Goal: Transaction & Acquisition: Book appointment/travel/reservation

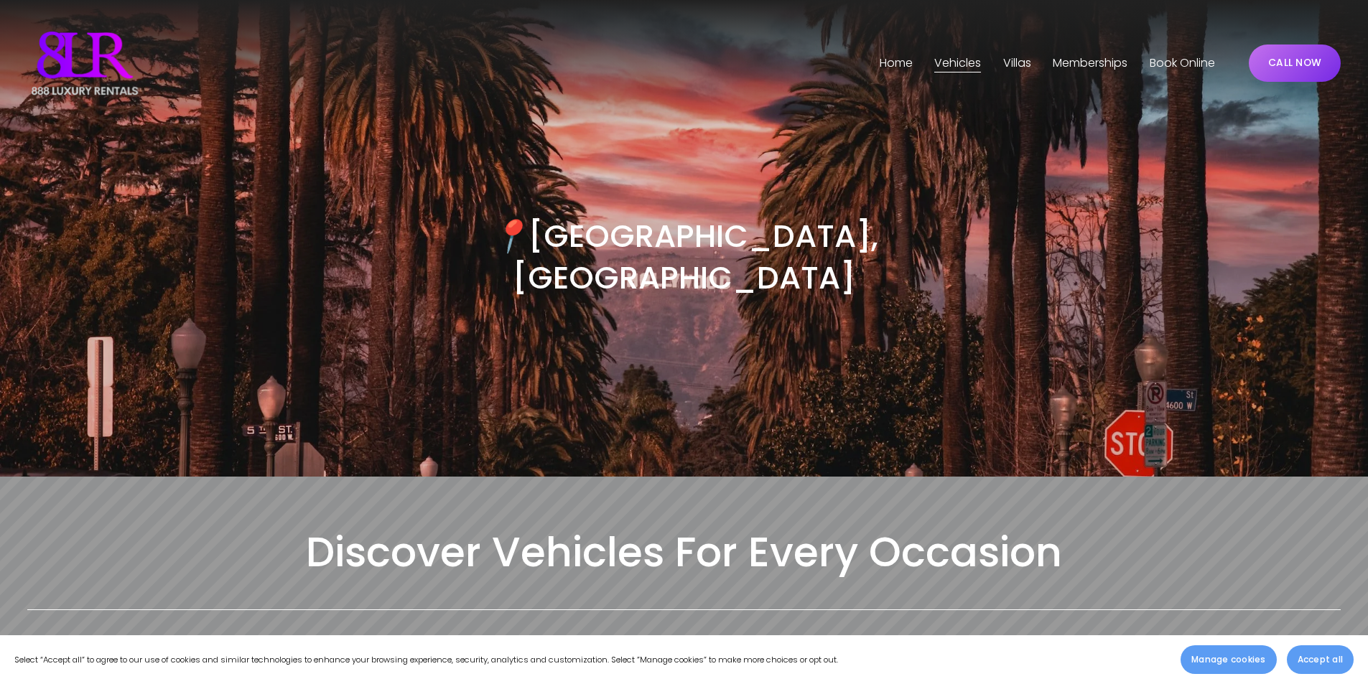
click at [1163, 61] on link "Book Online" at bounding box center [1182, 63] width 65 height 23
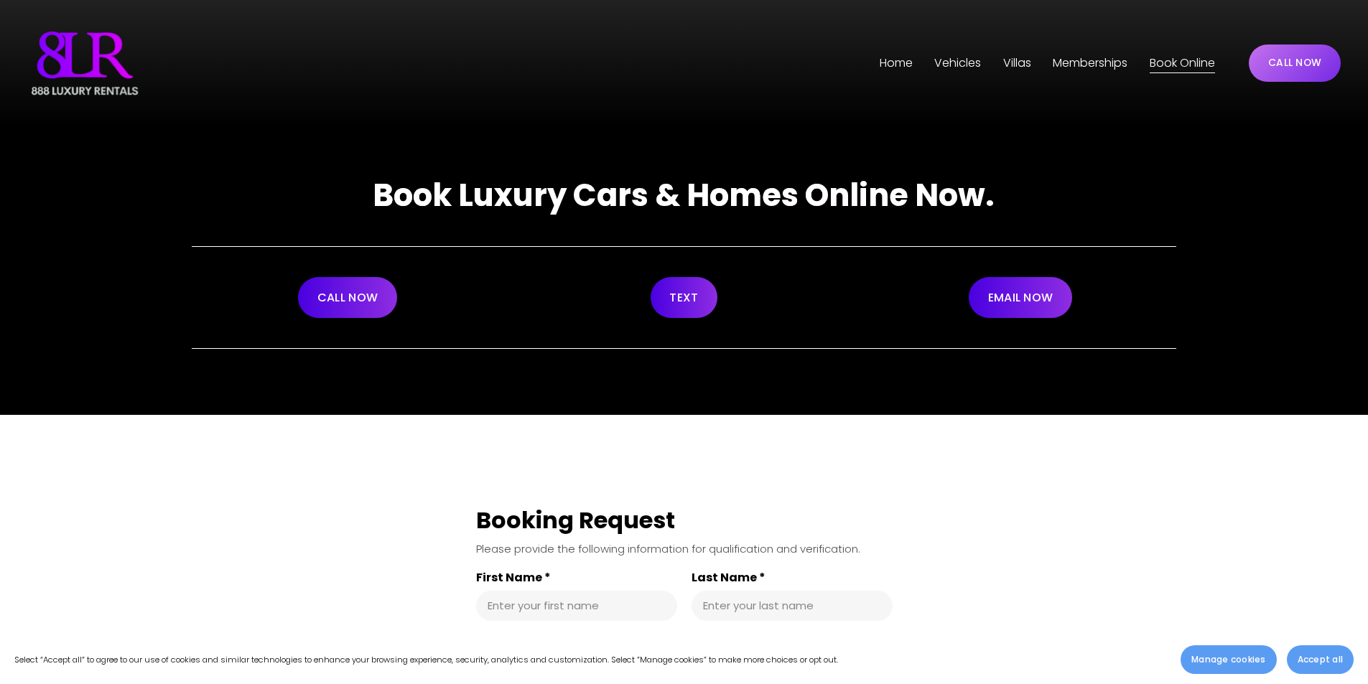
click at [340, 301] on link "CALL NOW" at bounding box center [347, 297] width 99 height 41
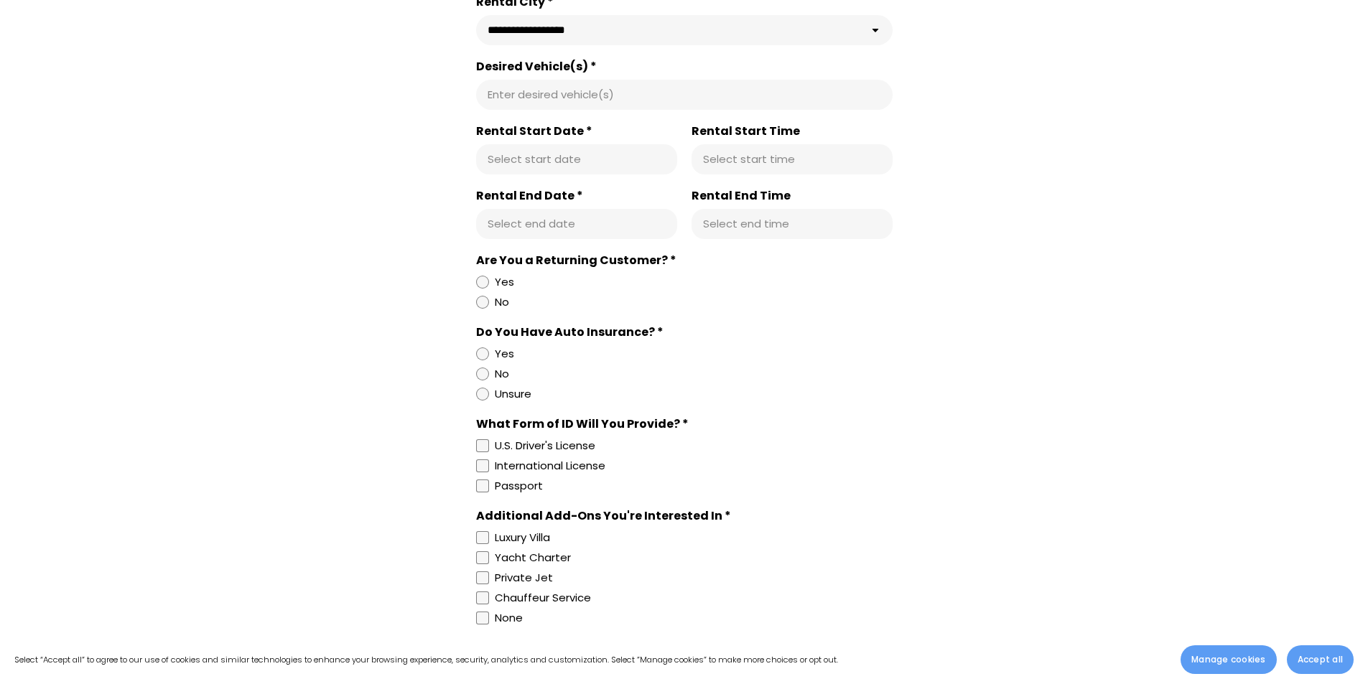
scroll to position [646, 0]
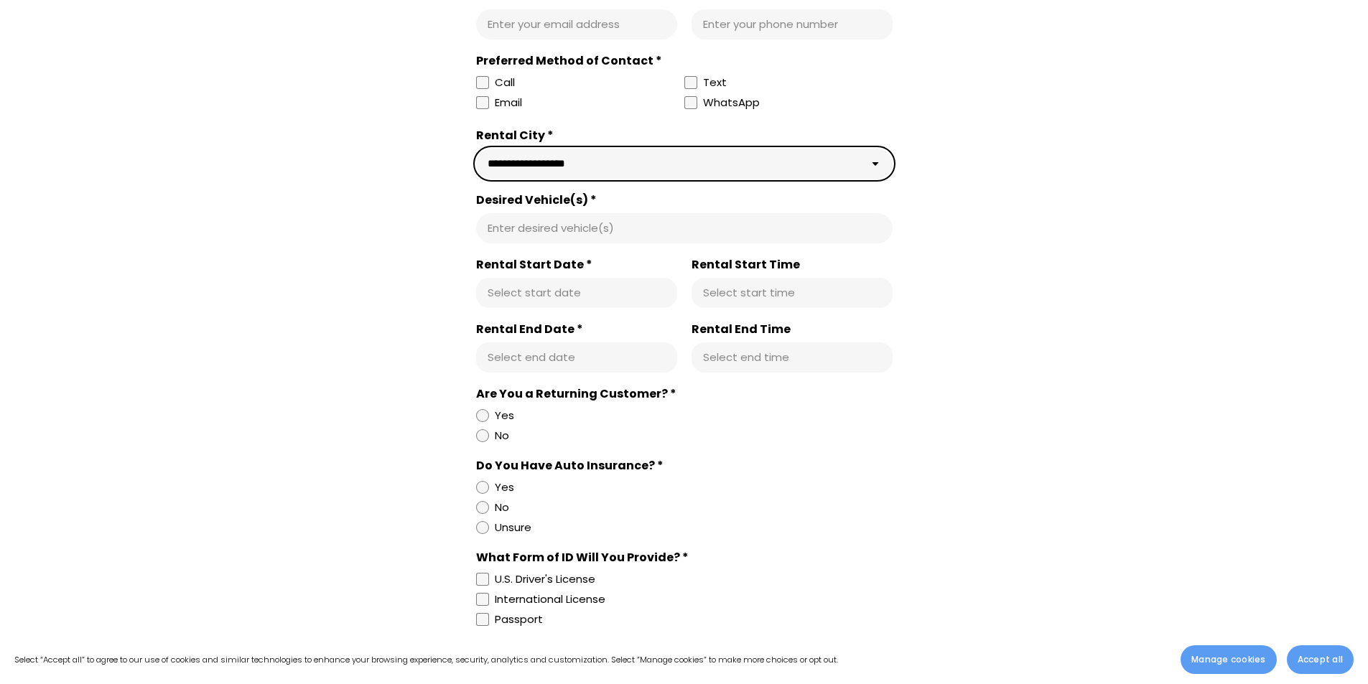
click at [672, 155] on select "**********" at bounding box center [684, 164] width 416 height 30
click at [671, 162] on select "**********" at bounding box center [684, 164] width 416 height 30
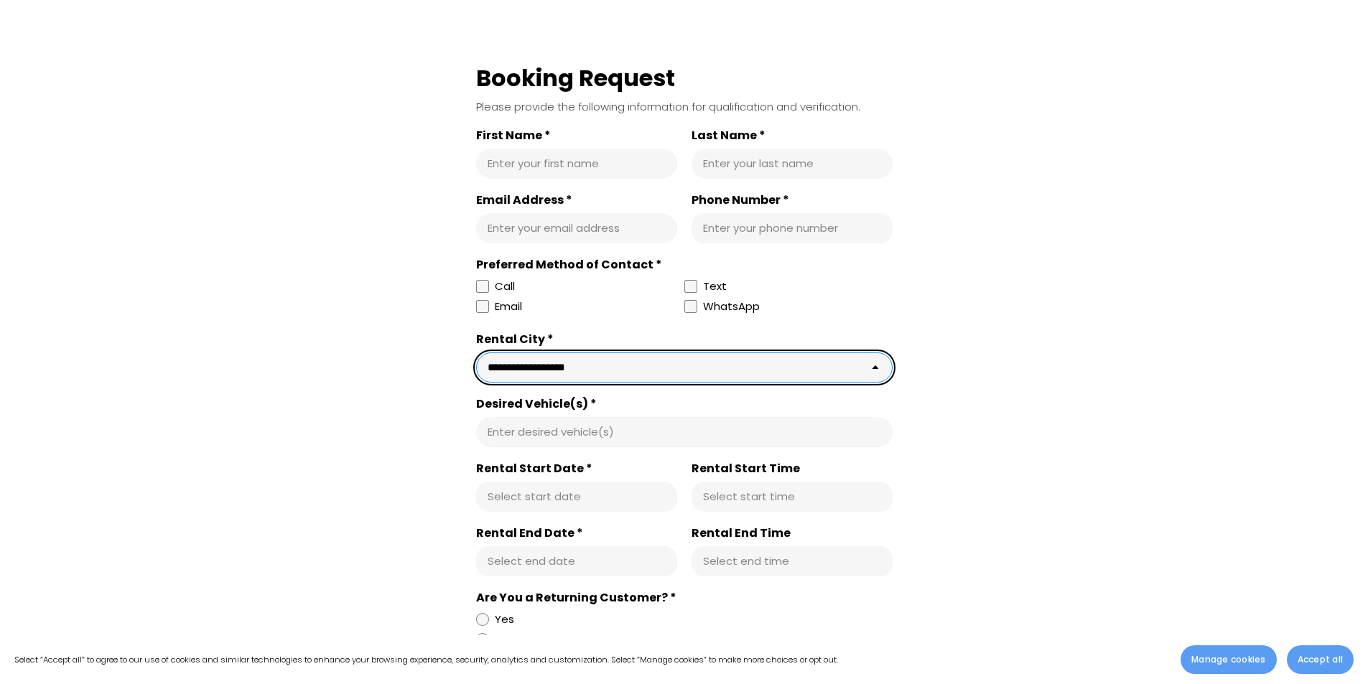
scroll to position [431, 0]
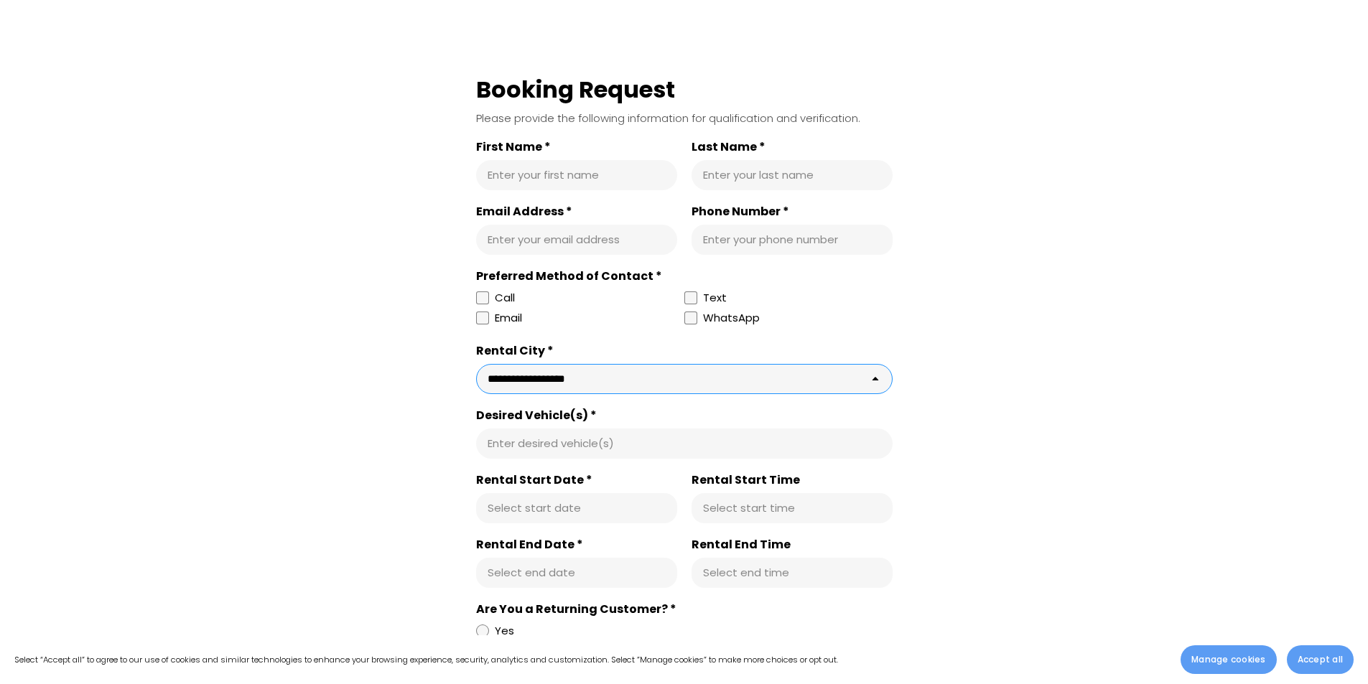
click at [572, 177] on input "First Name *" at bounding box center [577, 175] width 178 height 14
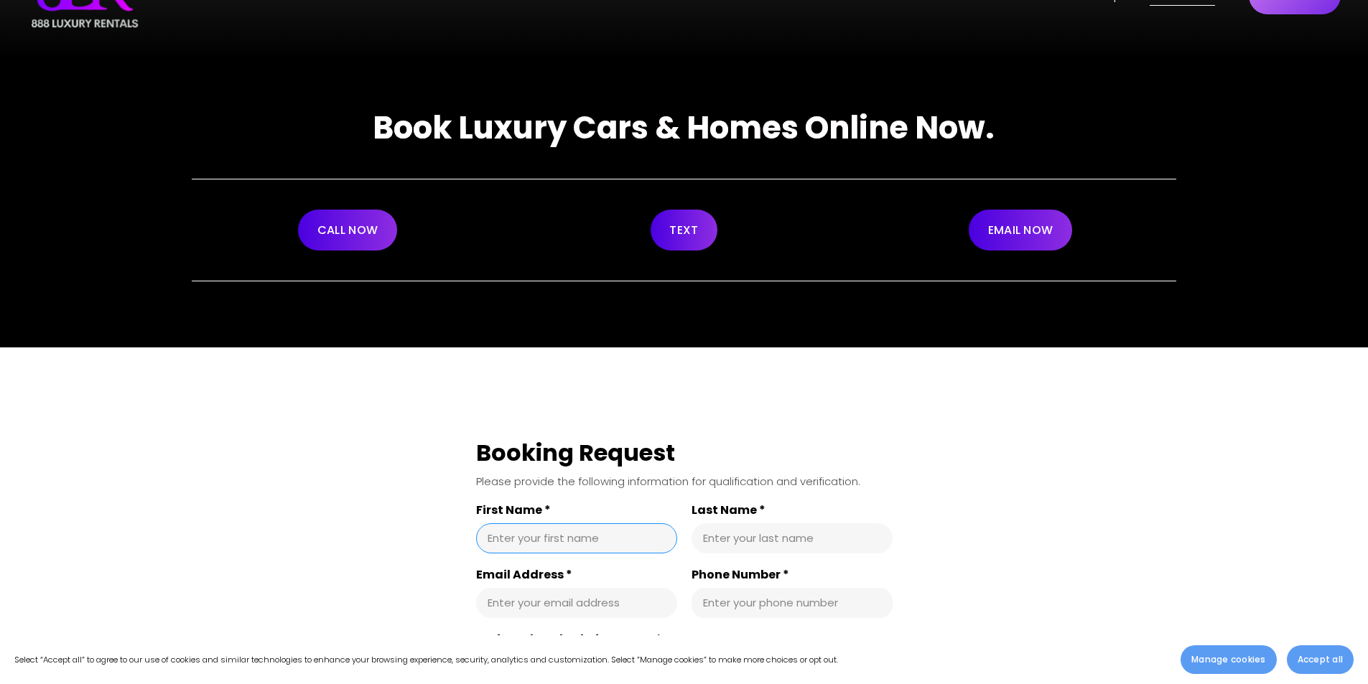
scroll to position [0, 0]
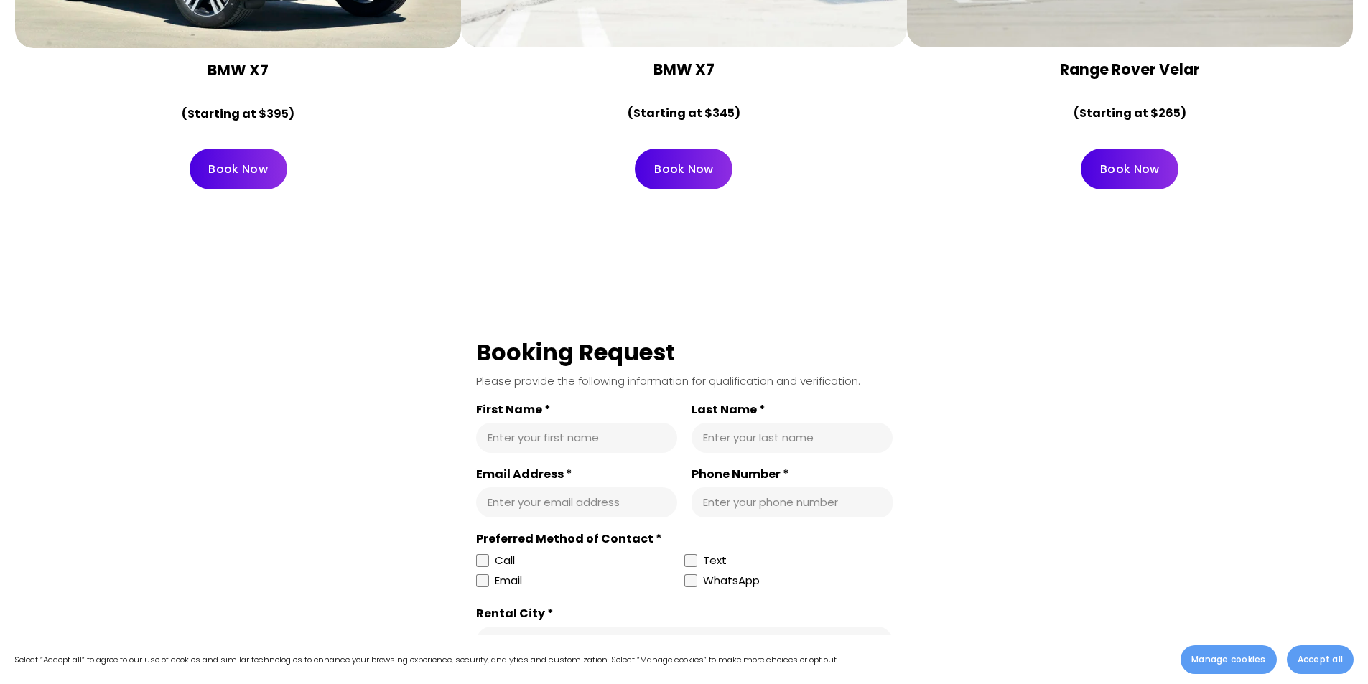
scroll to position [8402, 0]
drag, startPoint x: 223, startPoint y: 620, endPoint x: 215, endPoint y: 622, distance: 8.0
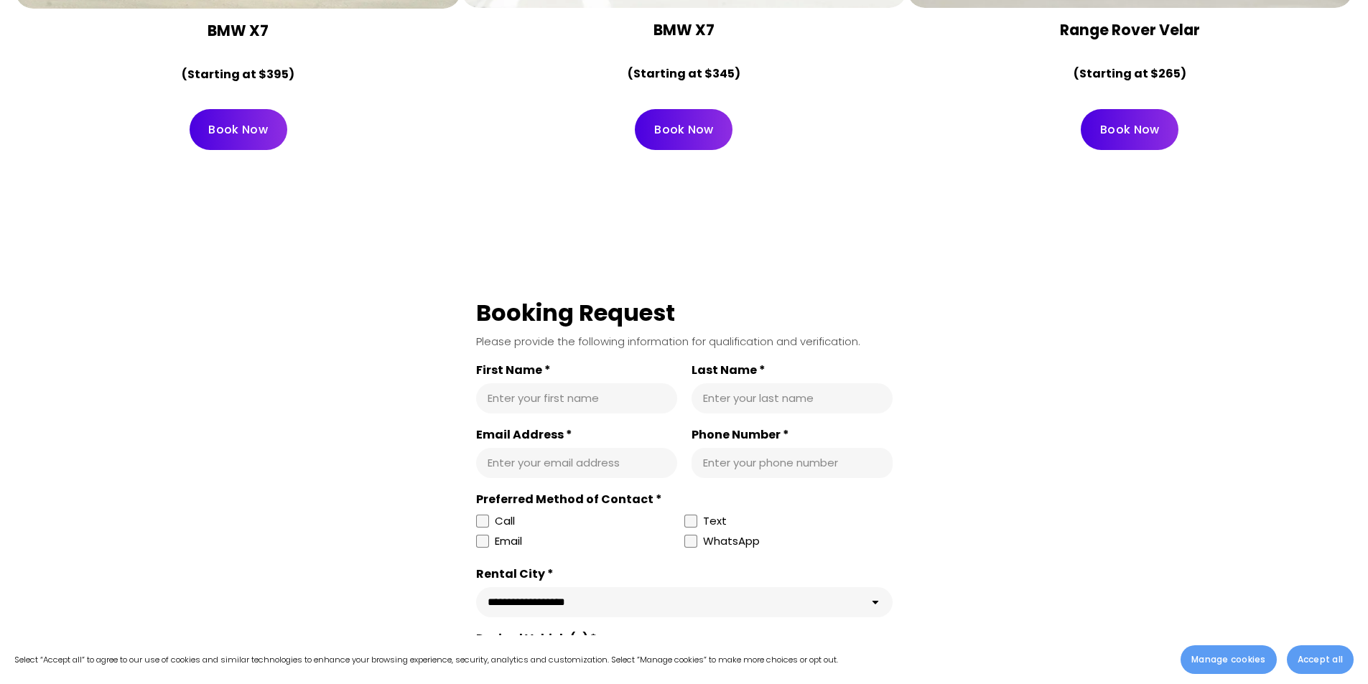
scroll to position [8473, 0]
